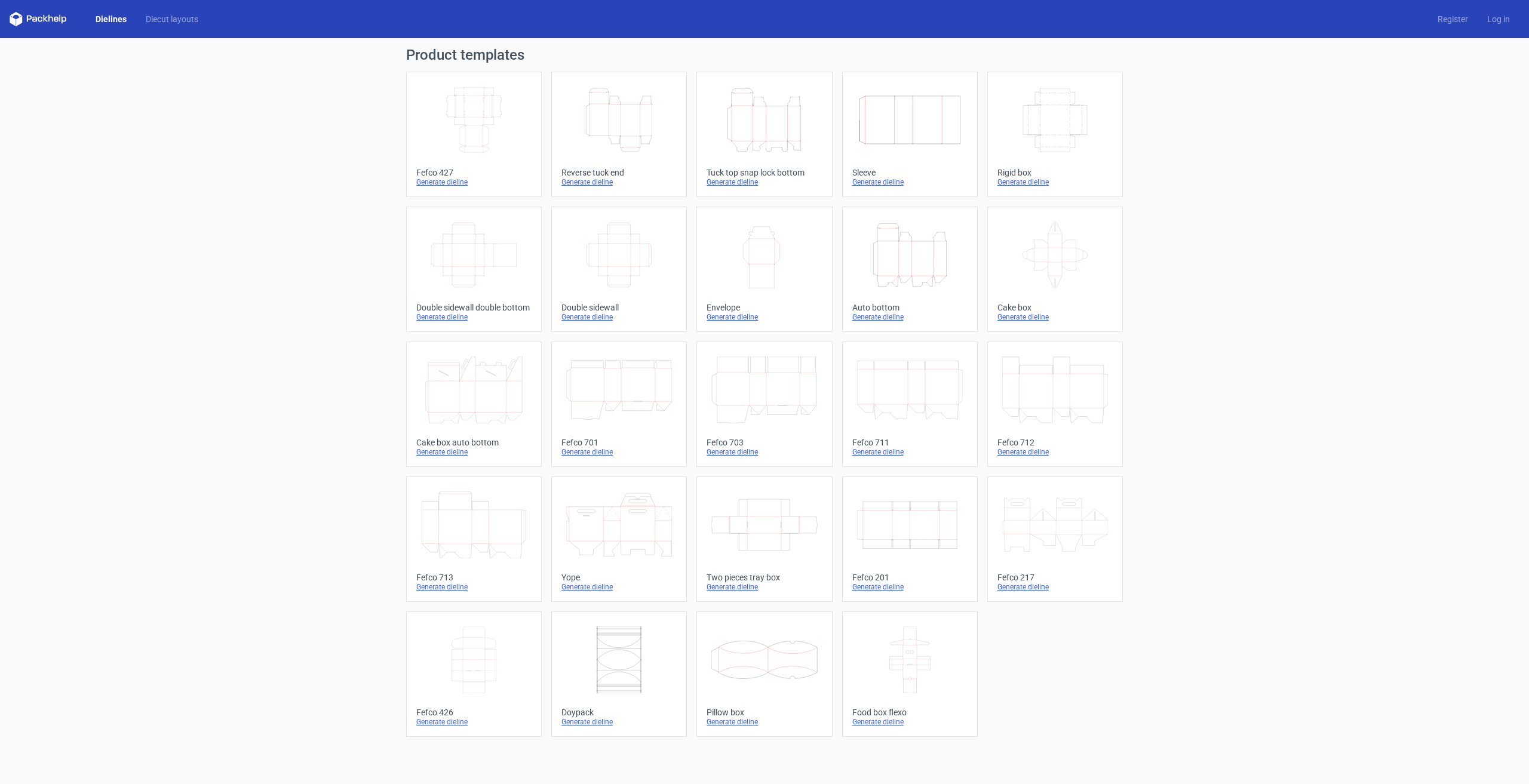
click at [766, 129] on icon "Height Depth Width" at bounding box center [764, 120] width 106 height 67
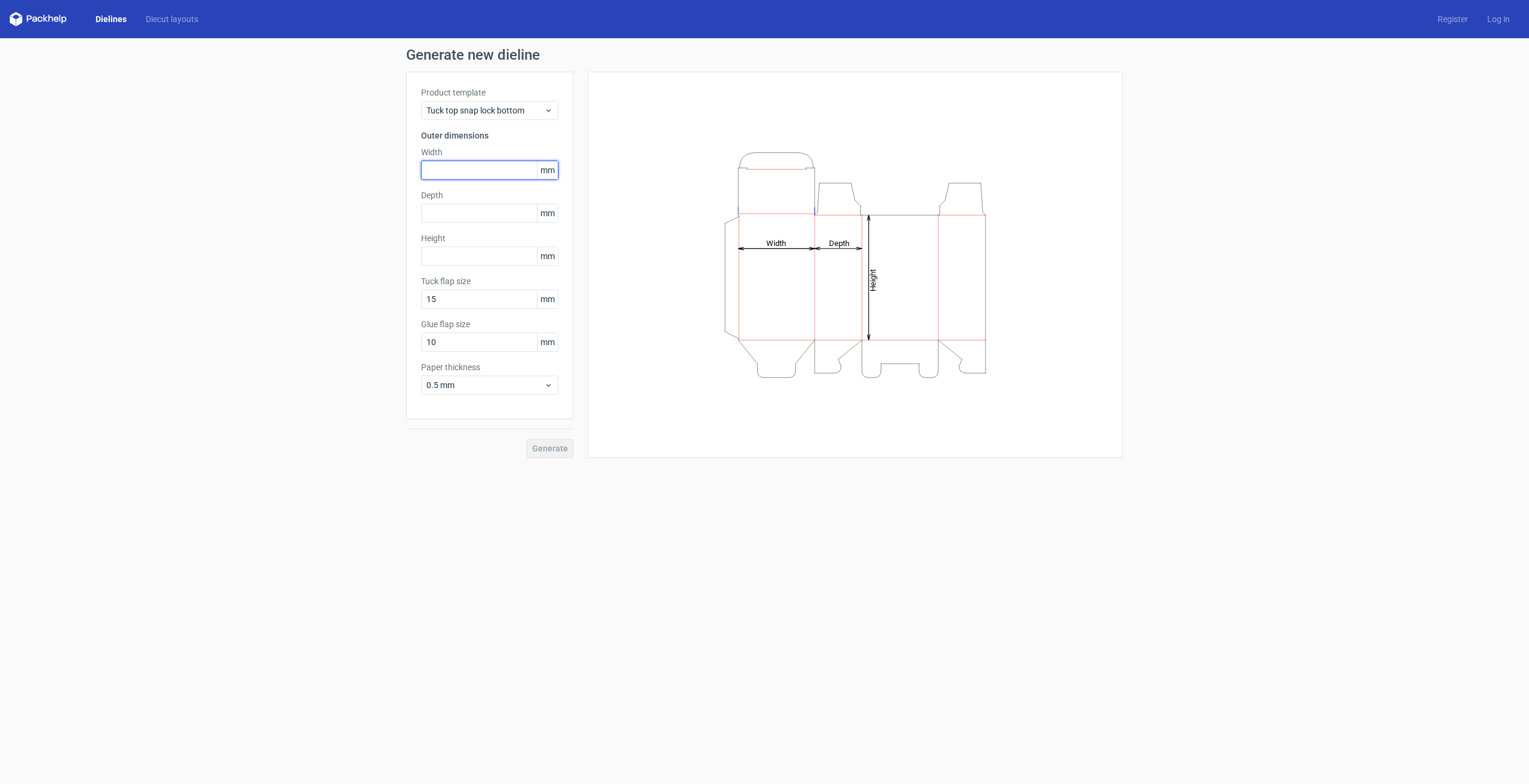
click at [468, 173] on input "text" at bounding box center [490, 170] width 137 height 19
type input "75"
type input "90"
type input "40"
click at [465, 170] on input "75" at bounding box center [490, 170] width 137 height 19
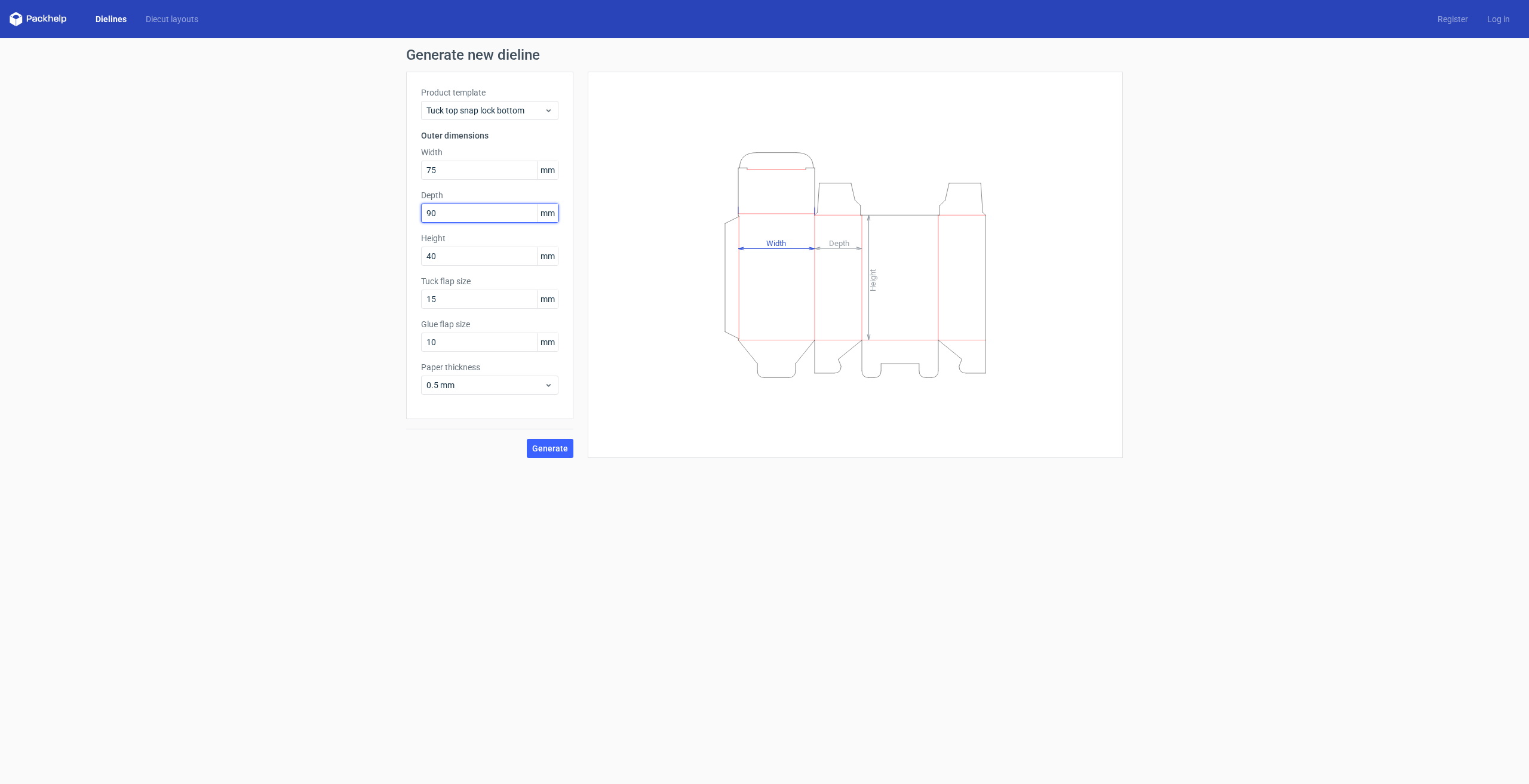
click at [494, 221] on input "90" at bounding box center [490, 214] width 137 height 19
drag, startPoint x: 466, startPoint y: 214, endPoint x: 382, endPoint y: 202, distance: 84.9
click at [386, 202] on div "Generate new dieline Product template Tuck top snap lock bottom Outer dimension…" at bounding box center [764, 253] width 1529 height 429
type input "40"
type input "90"
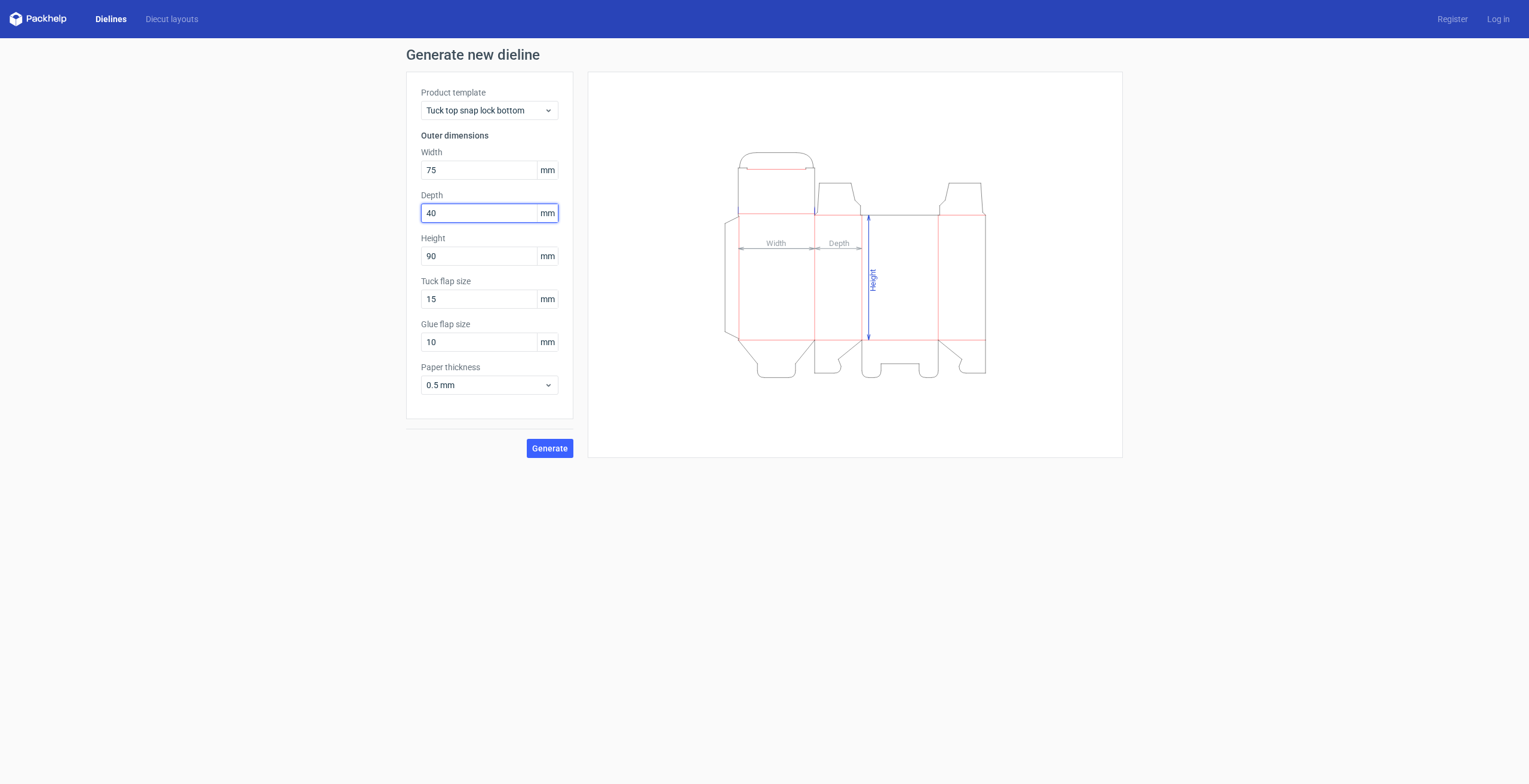
click at [449, 216] on input "40" at bounding box center [490, 214] width 137 height 19
click at [546, 451] on span "Generate" at bounding box center [550, 448] width 35 height 8
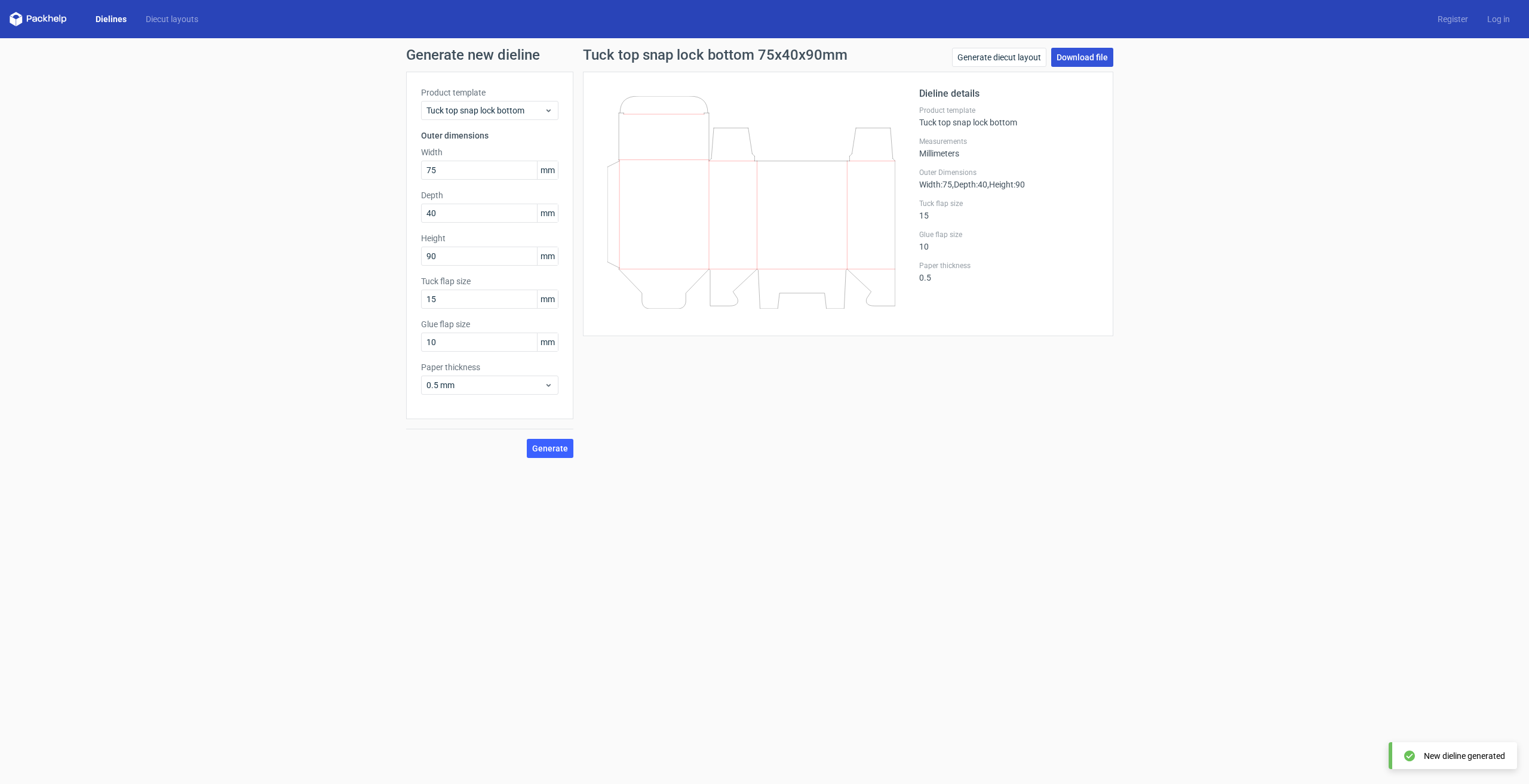
click at [1080, 56] on link "Download file" at bounding box center [1082, 58] width 62 height 19
drag, startPoint x: 449, startPoint y: 166, endPoint x: 369, endPoint y: 168, distance: 80.0
click at [369, 169] on div "Generate new dieline Product template Tuck top snap lock bottom Outer dimension…" at bounding box center [764, 253] width 1529 height 429
type input "80"
type input "100"
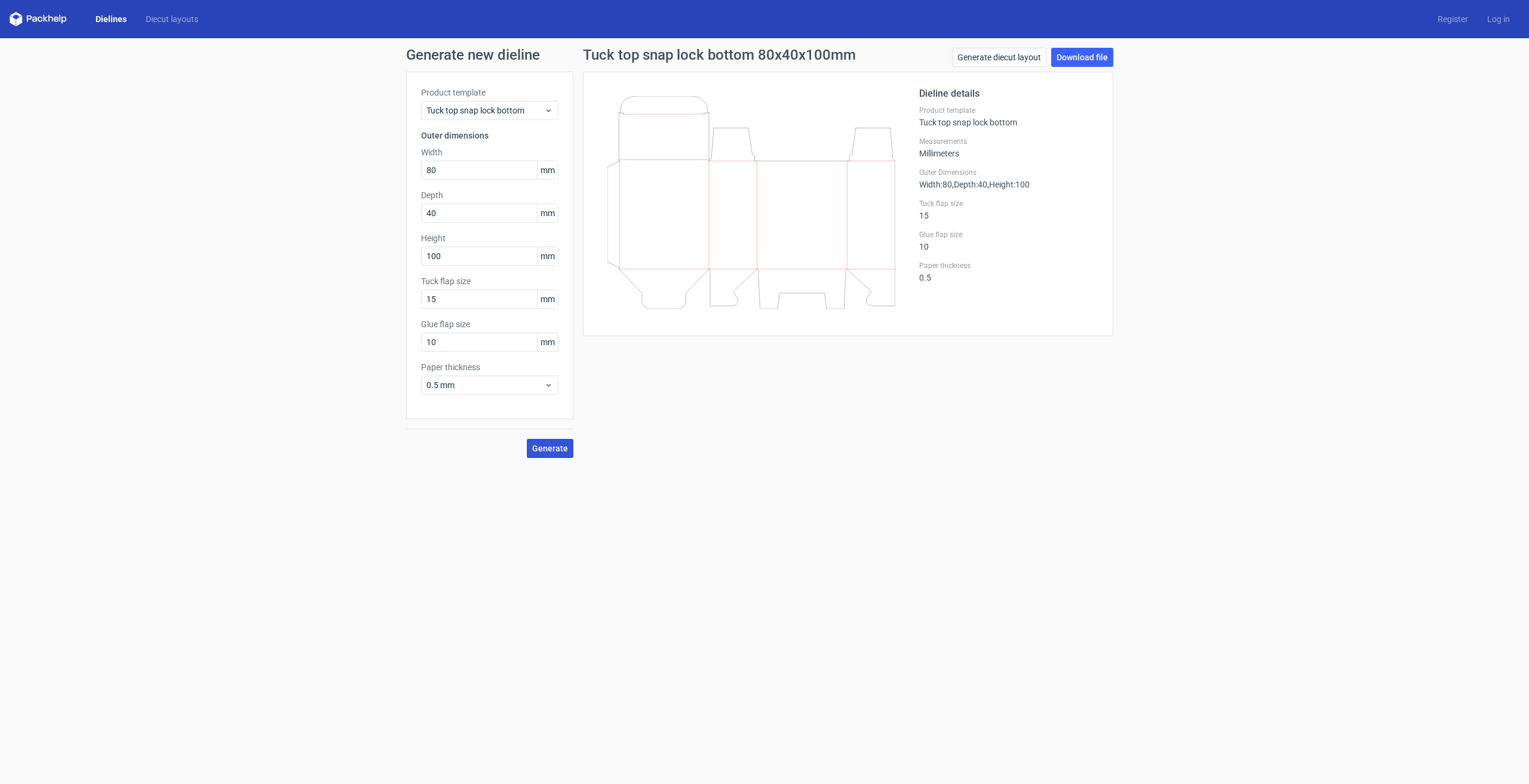
click at [542, 447] on span "Generate" at bounding box center [550, 448] width 35 height 8
click at [1082, 57] on link "Download file" at bounding box center [1082, 58] width 62 height 19
